Goal: Information Seeking & Learning: Check status

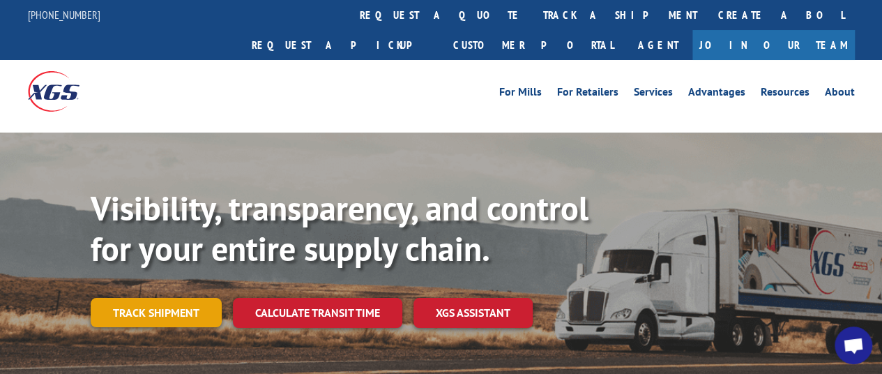
click at [155, 298] on link "Track shipment" at bounding box center [156, 312] width 131 height 29
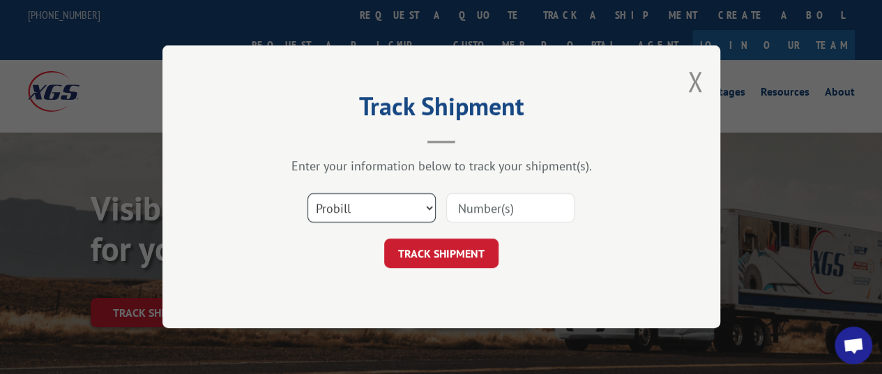
click at [368, 214] on select "Select category... Probill BOL PO" at bounding box center [372, 208] width 128 height 29
select select "bol"
click at [308, 194] on select "Select category... Probill BOL PO" at bounding box center [372, 208] width 128 height 29
click at [502, 213] on input at bounding box center [510, 208] width 128 height 29
paste input "CG521887"
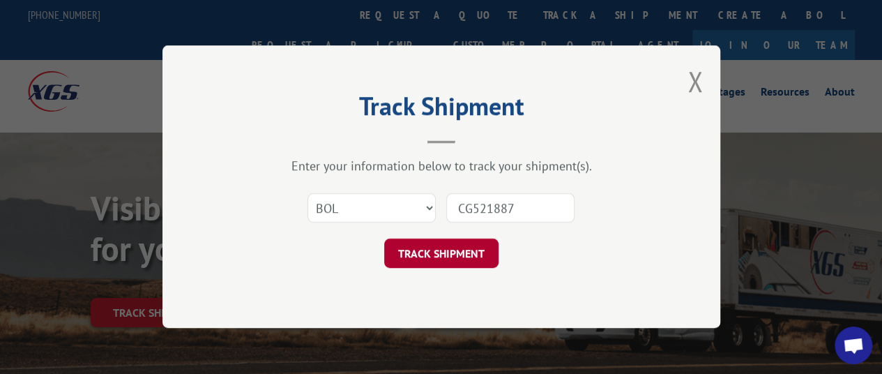
type input "CG521887"
click at [460, 250] on button "TRACK SHIPMENT" at bounding box center [441, 253] width 114 height 29
